Goal: Task Accomplishment & Management: Use online tool/utility

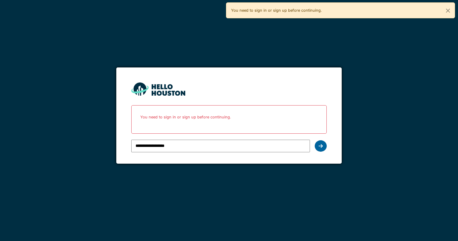
click at [324, 146] on div at bounding box center [321, 145] width 12 height 11
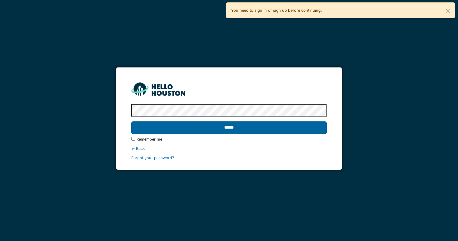
click at [235, 129] on input "******" at bounding box center [228, 127] width 195 height 13
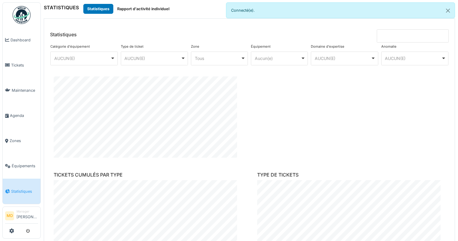
scroll to position [120, 0]
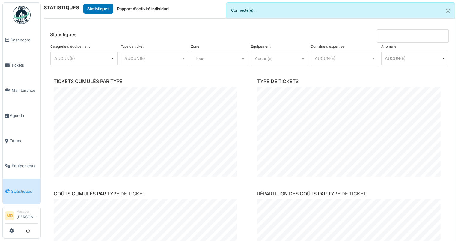
click at [169, 54] on div "AUCUN(E) Remove item" at bounding box center [154, 58] width 62 height 9
click at [103, 54] on div "AUCUN(E) Remove item" at bounding box center [84, 58] width 62 height 9
click at [195, 62] on div "Tous Remove item" at bounding box center [220, 58] width 52 height 9
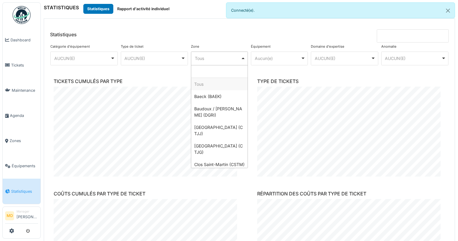
click at [281, 82] on h6 "TYPE DE TICKETS" at bounding box center [351, 82] width 188 height 6
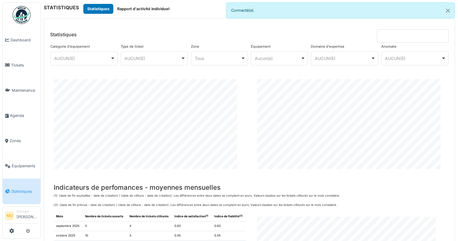
scroll to position [479, 0]
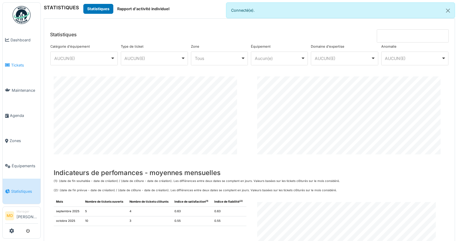
click at [17, 63] on span "Tickets" at bounding box center [24, 65] width 27 height 6
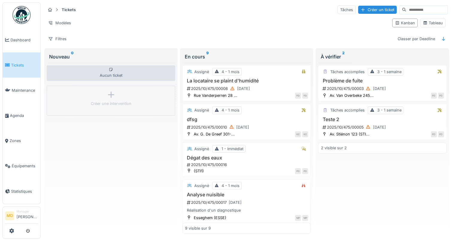
click at [64, 10] on strong "Tickets" at bounding box center [68, 10] width 19 height 6
click at [50, 8] on icon at bounding box center [50, 10] width 5 height 4
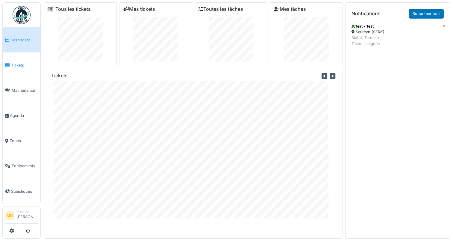
click at [24, 61] on link "Tickets" at bounding box center [22, 64] width 38 height 25
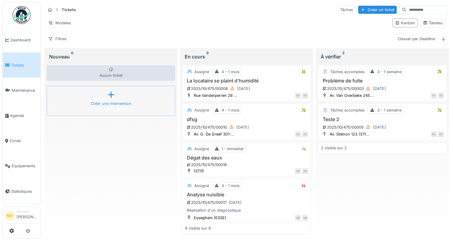
click at [111, 105] on div "Créer une intervention" at bounding box center [111, 104] width 41 height 6
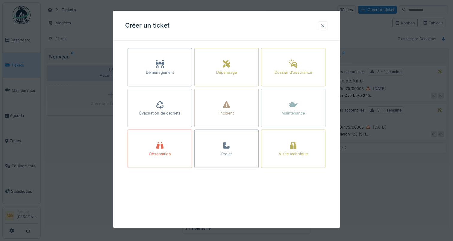
click at [325, 25] on div at bounding box center [323, 26] width 5 height 6
